Goal: Task Accomplishment & Management: Manage account settings

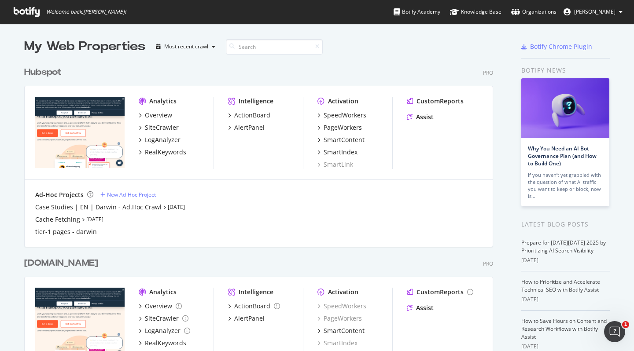
click at [43, 76] on div "Hubspot" at bounding box center [42, 72] width 37 height 13
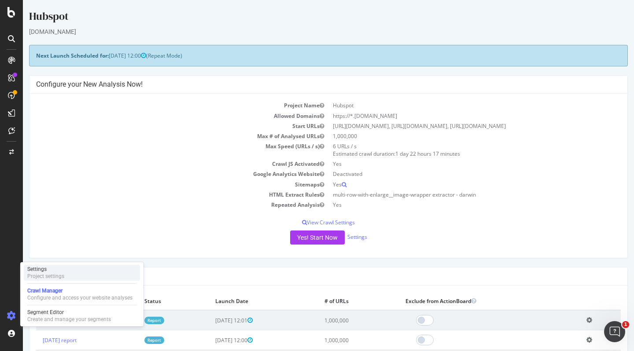
click at [58, 280] on div "Project settings" at bounding box center [45, 276] width 37 height 7
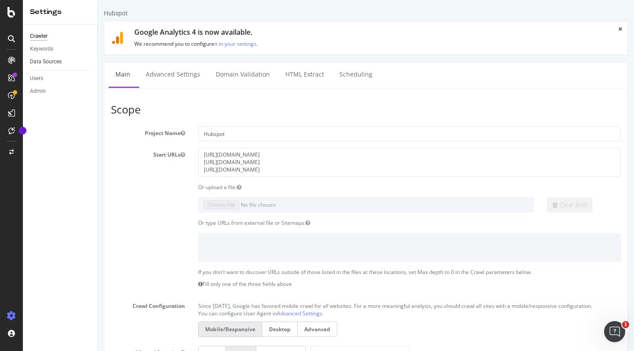
click at [62, 63] on link "Data Sources" at bounding box center [60, 61] width 61 height 9
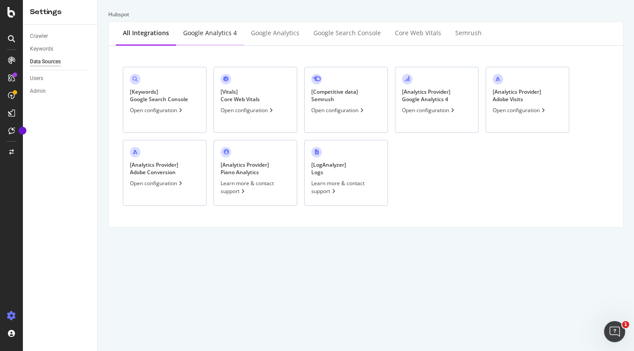
click at [197, 33] on div "Google Analytics 4" at bounding box center [210, 33] width 54 height 9
